Goal: Find specific page/section: Find specific page/section

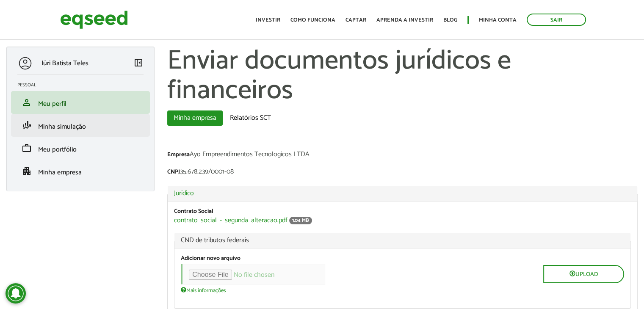
click at [73, 117] on li "finance_mode Minha simulação" at bounding box center [80, 125] width 139 height 23
click at [72, 120] on link "finance_mode Minha simulação" at bounding box center [80, 125] width 126 height 10
